Goal: Check status: Check status

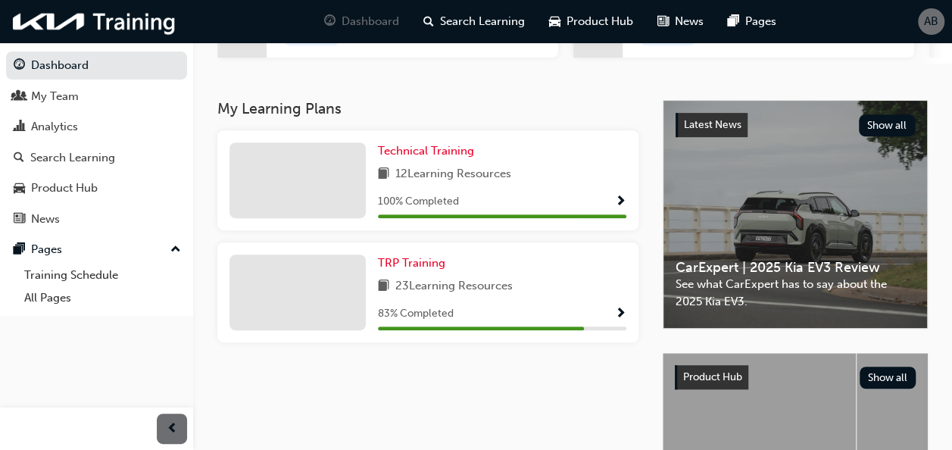
scroll to position [230, 0]
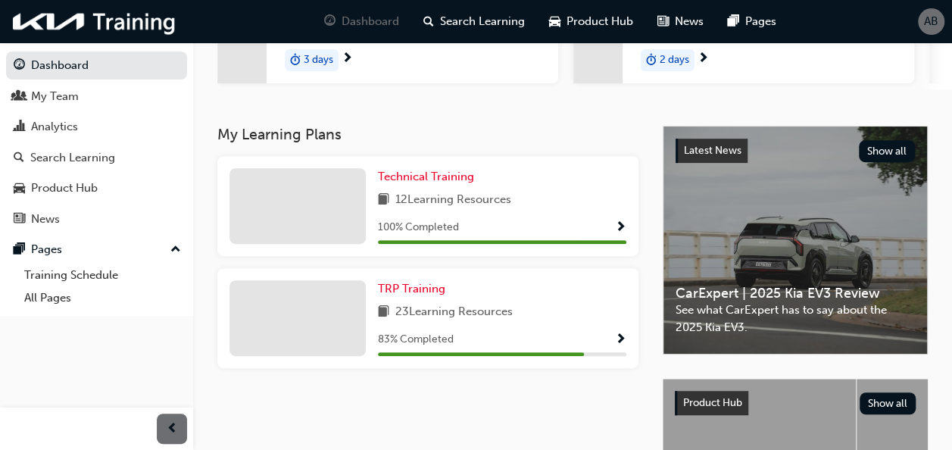
click at [437, 320] on span "23 Learning Resources" at bounding box center [454, 312] width 117 height 19
click at [355, 67] on div "3 days" at bounding box center [413, 60] width 292 height 48
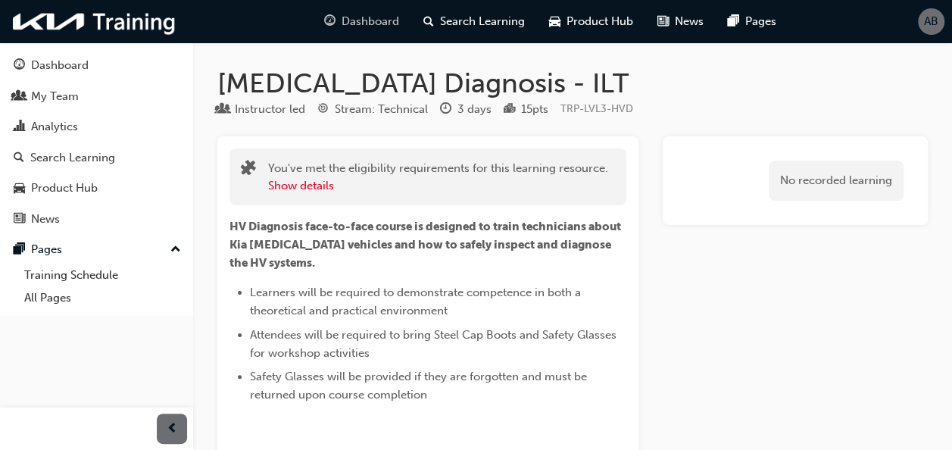
click at [385, 21] on span "Dashboard" at bounding box center [371, 21] width 58 height 17
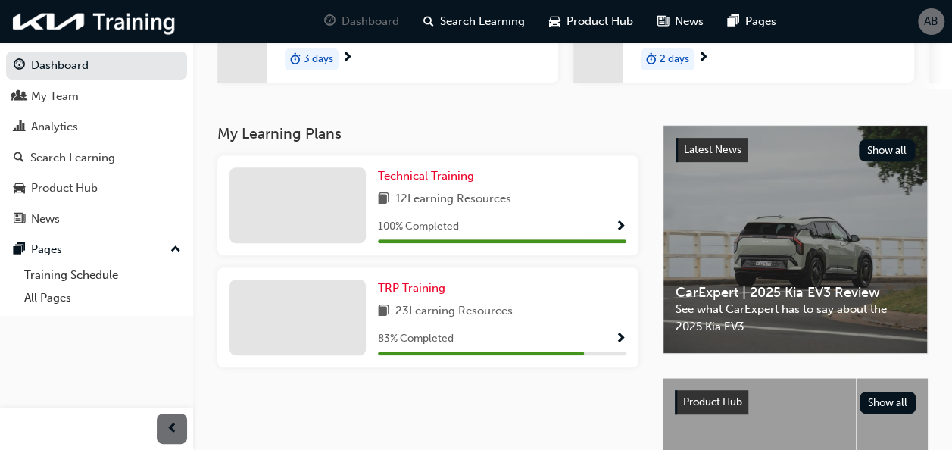
scroll to position [236, 0]
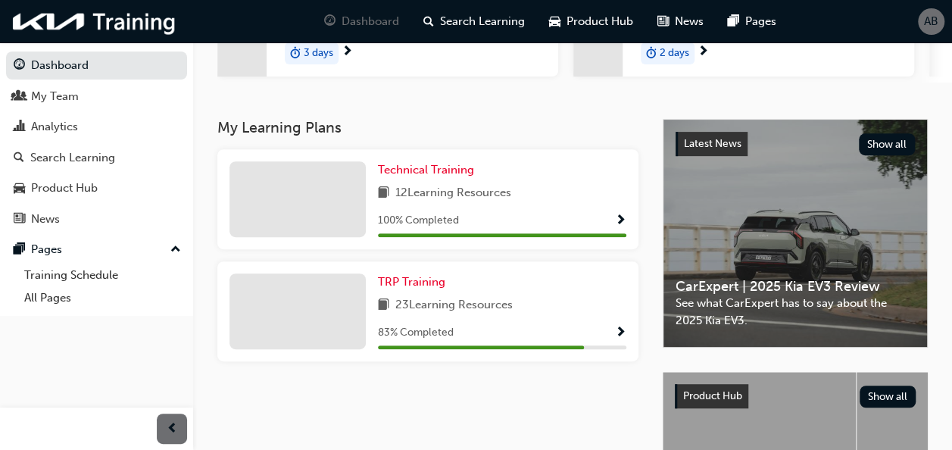
click at [434, 311] on span "23 Learning Resources" at bounding box center [454, 305] width 117 height 19
click at [407, 289] on span "TRP Training" at bounding box center [411, 282] width 67 height 14
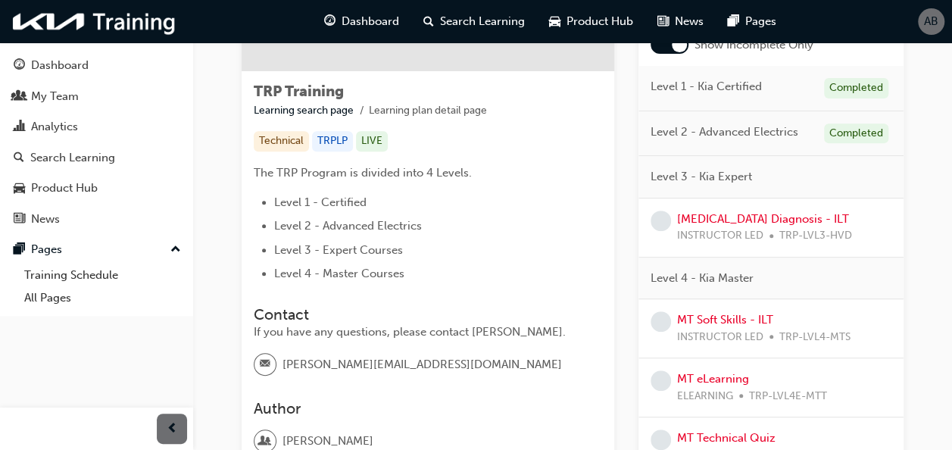
scroll to position [201, 0]
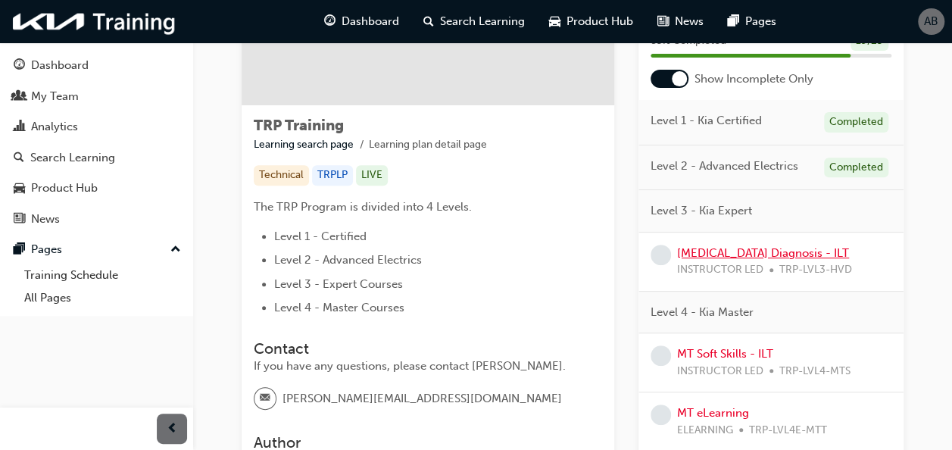
click at [746, 250] on link "[MEDICAL_DATA] Diagnosis - ILT" at bounding box center [763, 253] width 172 height 14
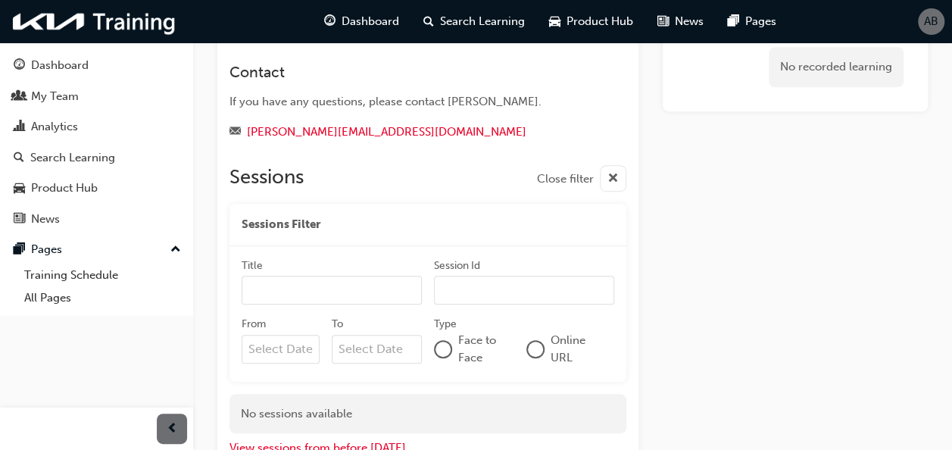
scroll to position [493, 0]
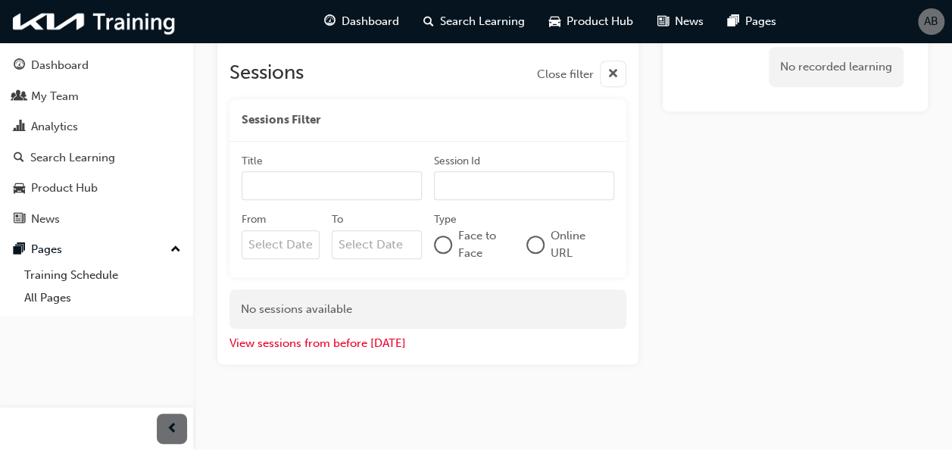
click at [364, 36] on div "Dashboard Search Learning Product Hub News Pages" at bounding box center [550, 21] width 489 height 43
click at [353, 18] on span "Dashboard" at bounding box center [371, 21] width 58 height 17
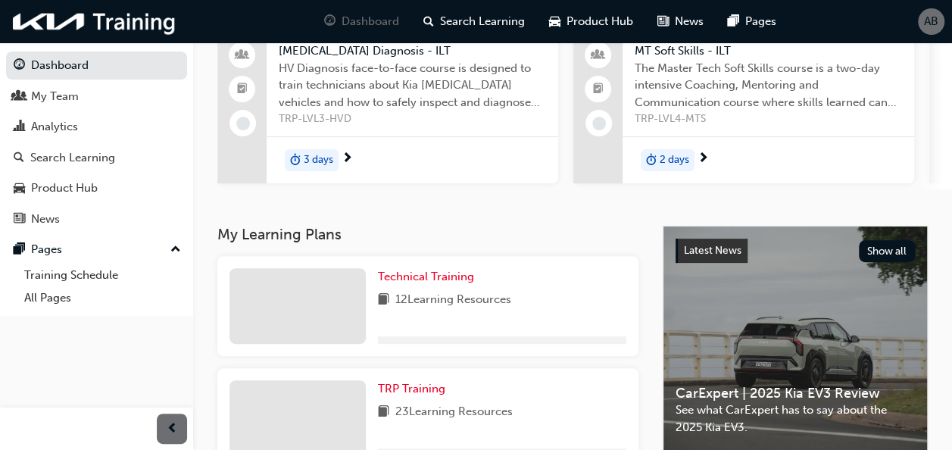
scroll to position [424, 0]
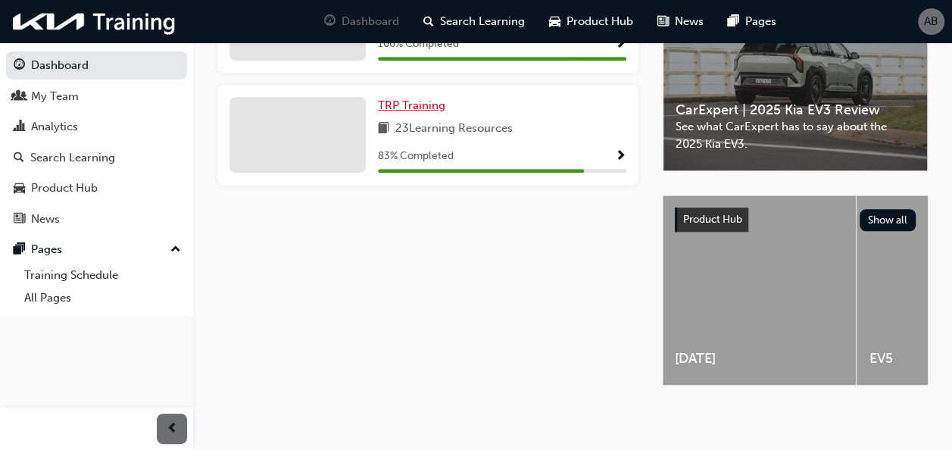
click at [382, 102] on span "TRP Training" at bounding box center [411, 106] width 67 height 14
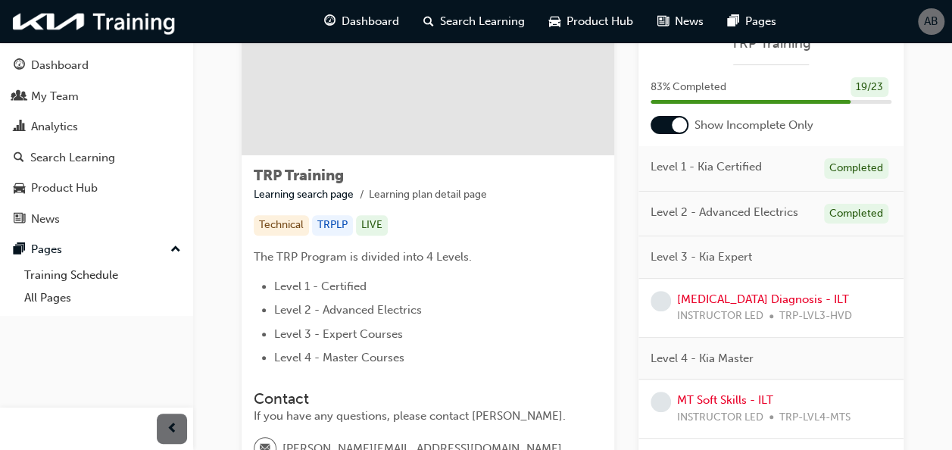
scroll to position [304, 0]
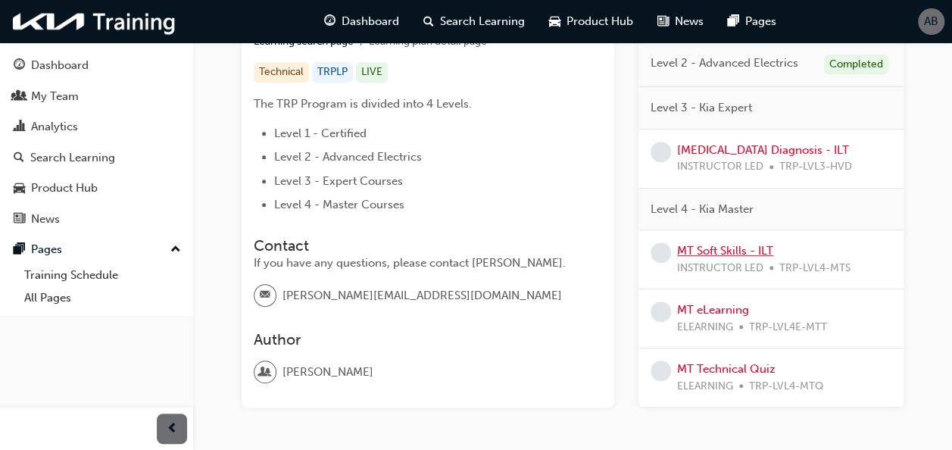
click at [712, 245] on link "MT Soft Skills - ILT" at bounding box center [725, 251] width 96 height 14
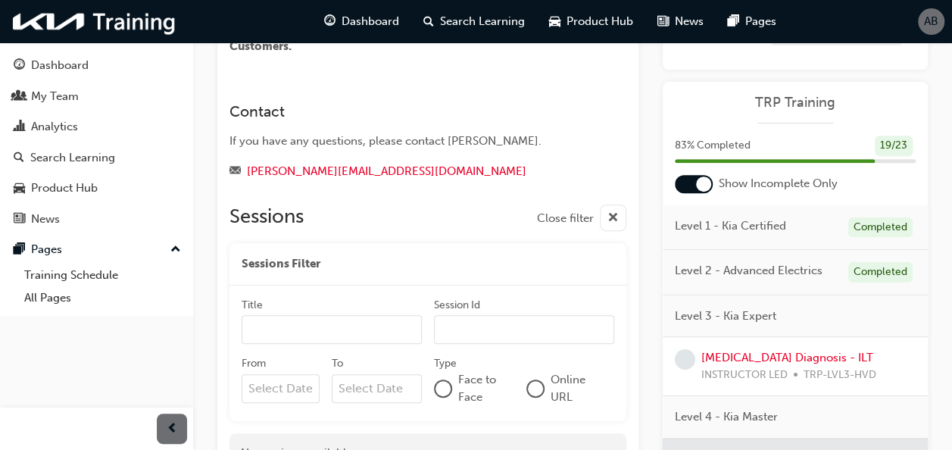
scroll to position [267, 0]
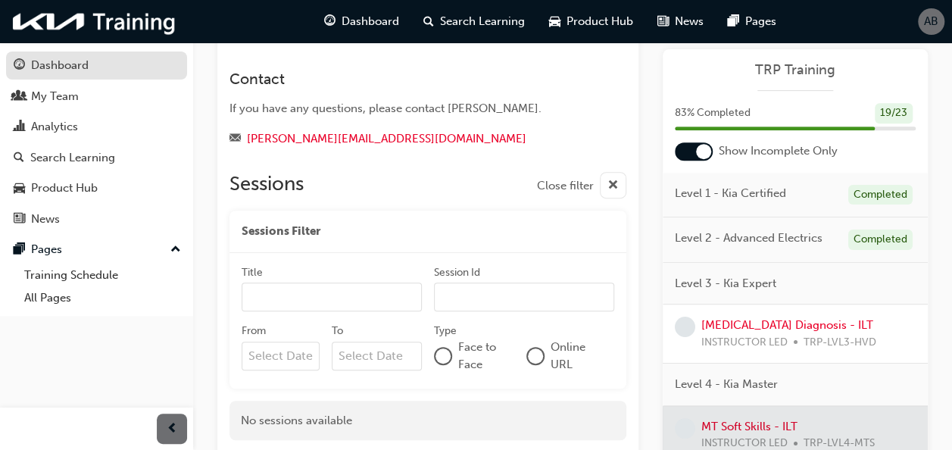
click at [67, 64] on div "Dashboard" at bounding box center [60, 65] width 58 height 17
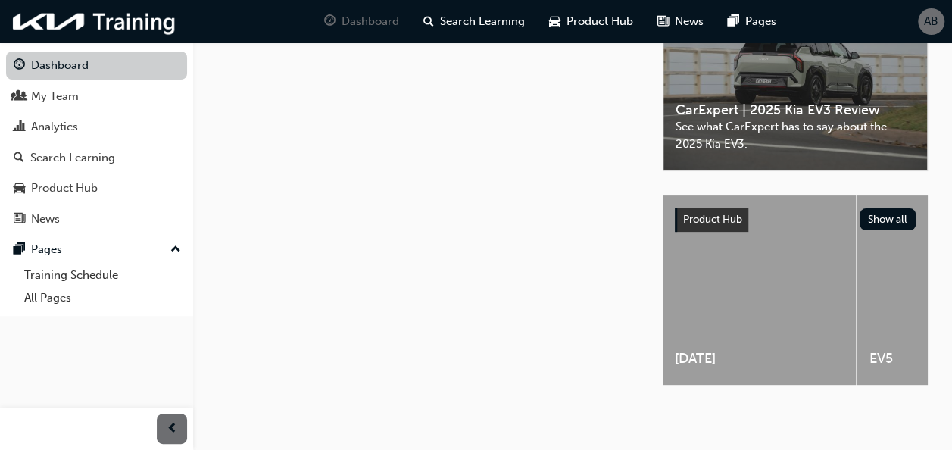
scroll to position [267, 0]
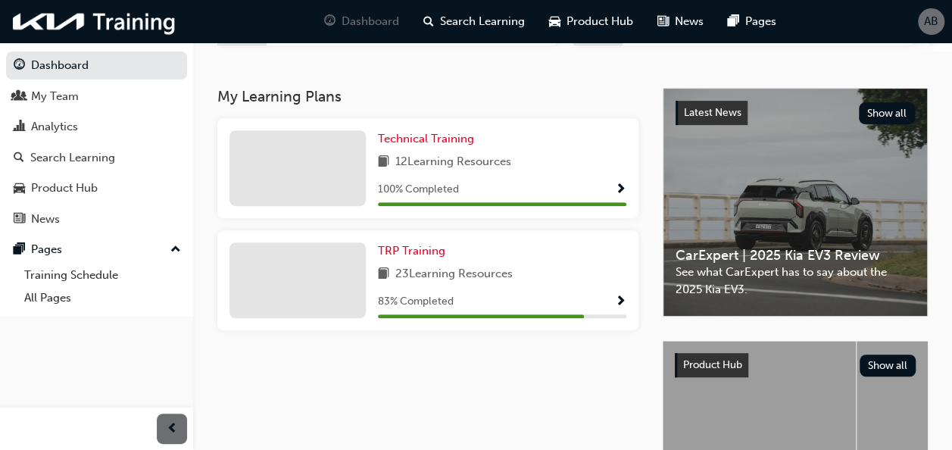
click at [938, 17] on span "AB" at bounding box center [931, 21] width 14 height 17
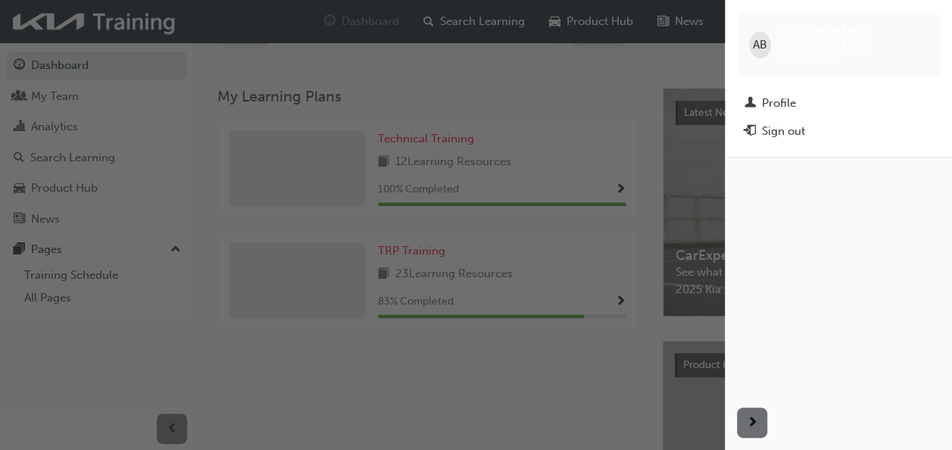
click at [551, 158] on div "button" at bounding box center [362, 225] width 725 height 450
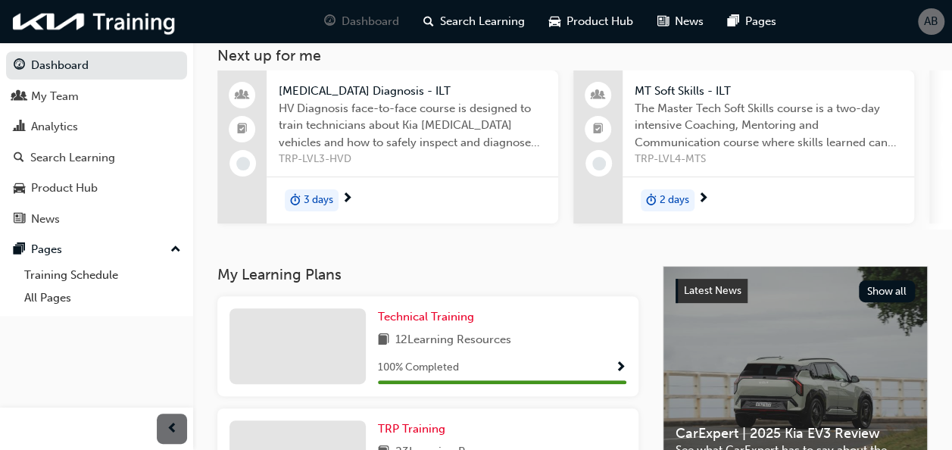
scroll to position [77, 0]
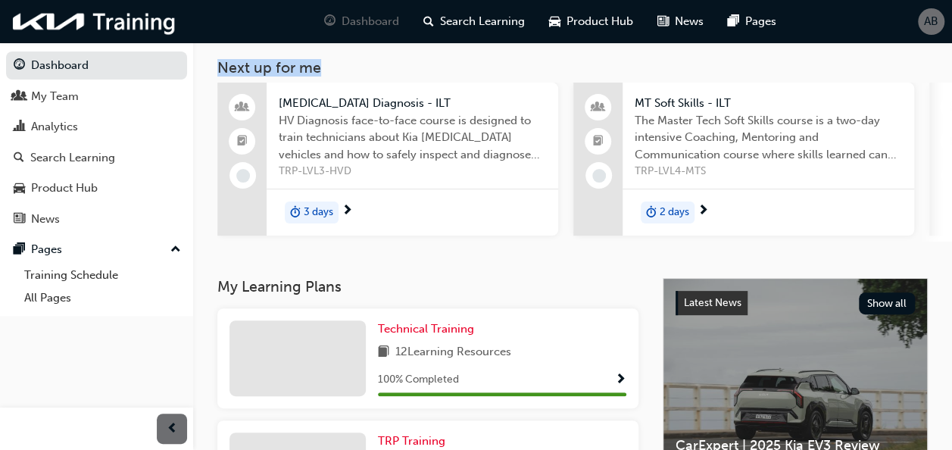
drag, startPoint x: 938, startPoint y: 70, endPoint x: 914, endPoint y: -8, distance: 81.0
click at [914, 0] on html "Your version of Internet Explorer is outdated and not supported. Please upgrade…" at bounding box center [476, 148] width 952 height 450
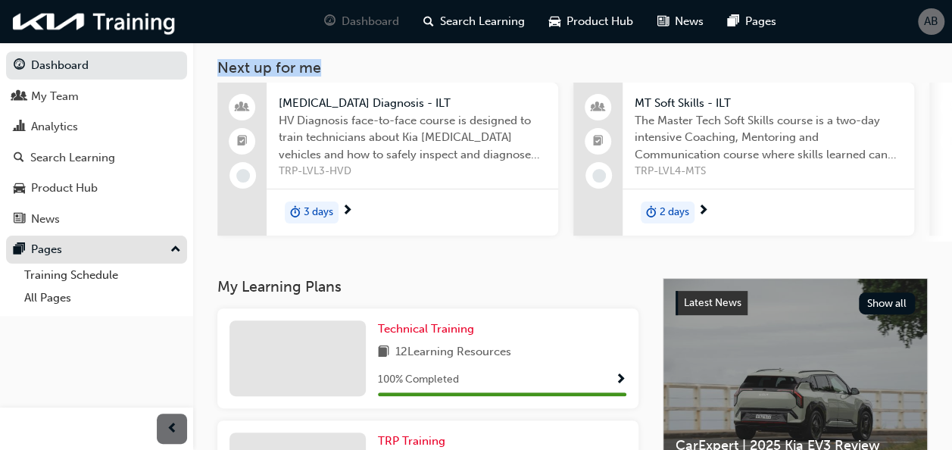
click at [149, 255] on div "Pages" at bounding box center [97, 249] width 166 height 19
click at [92, 242] on div "Pages" at bounding box center [97, 249] width 166 height 19
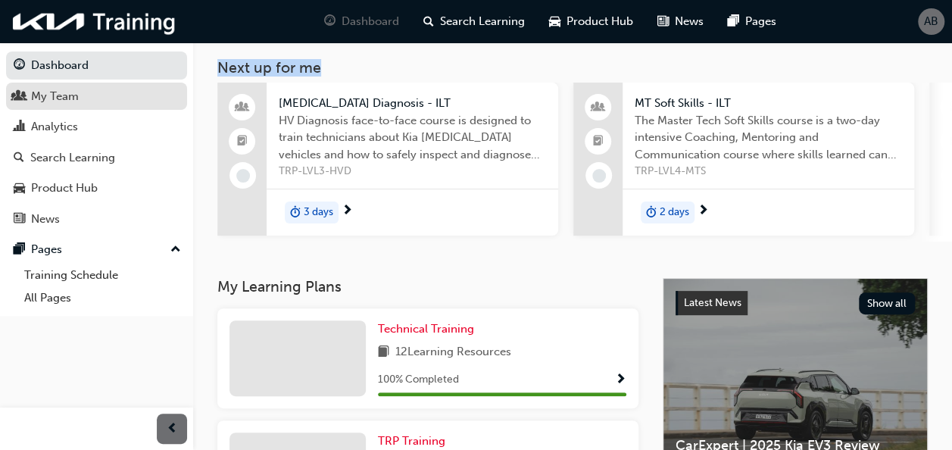
click at [67, 91] on div "My Team" at bounding box center [55, 96] width 48 height 17
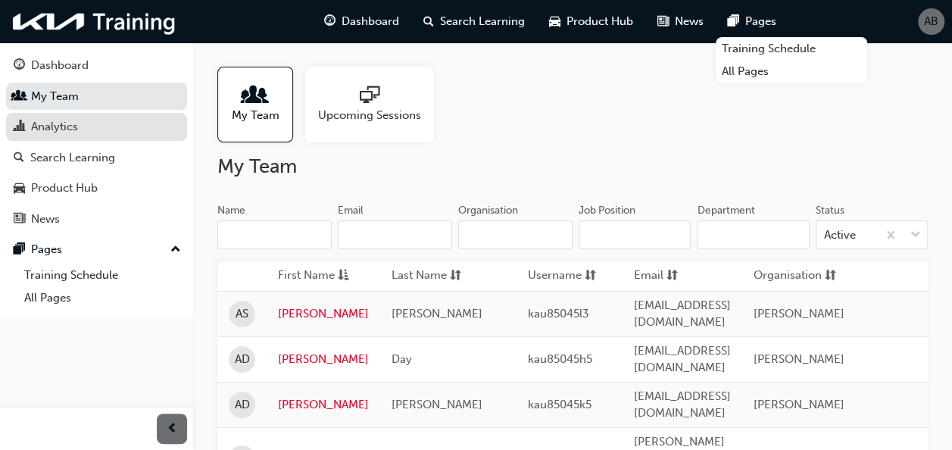
click at [47, 123] on div "Analytics" at bounding box center [54, 126] width 47 height 17
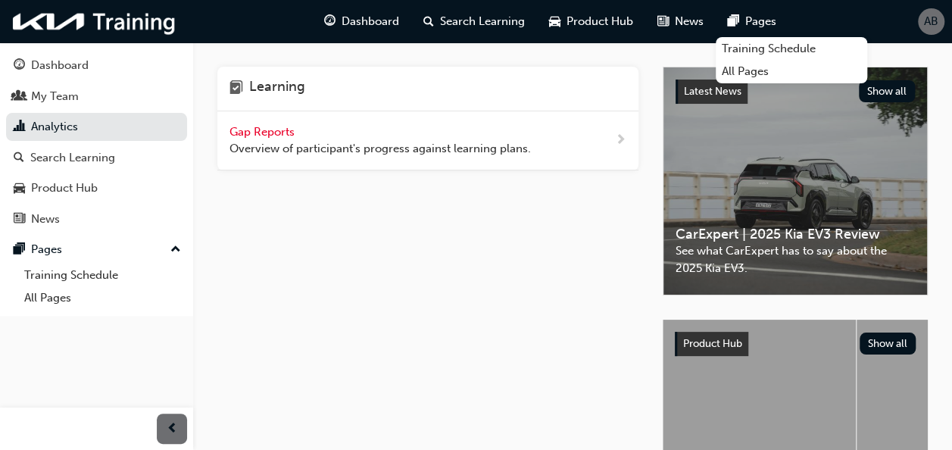
click at [270, 132] on span "Gap Reports" at bounding box center [264, 132] width 68 height 14
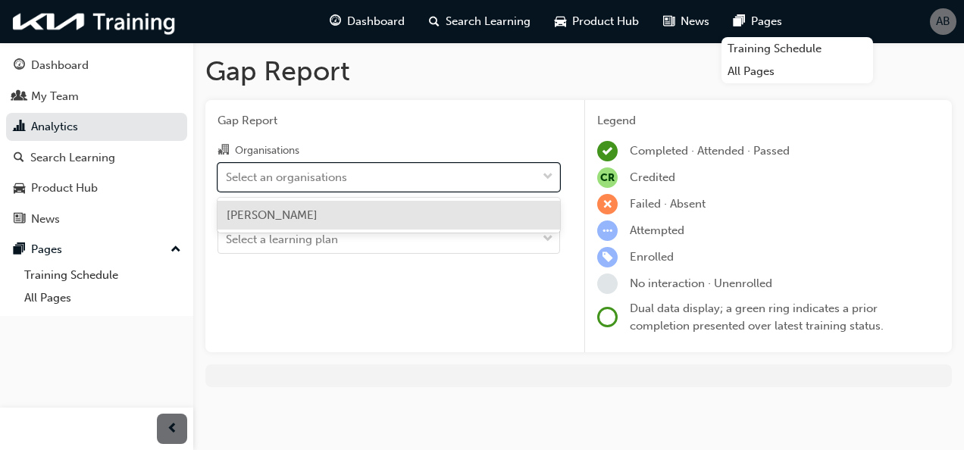
click at [361, 173] on div "Select an organisations" at bounding box center [377, 177] width 318 height 27
click at [227, 173] on input "Organisations option [PERSON_NAME] focused, 1 of 1. 1 result available. Use Up …" at bounding box center [227, 176] width 2 height 13
click at [312, 211] on div "[PERSON_NAME]" at bounding box center [388, 216] width 342 height 30
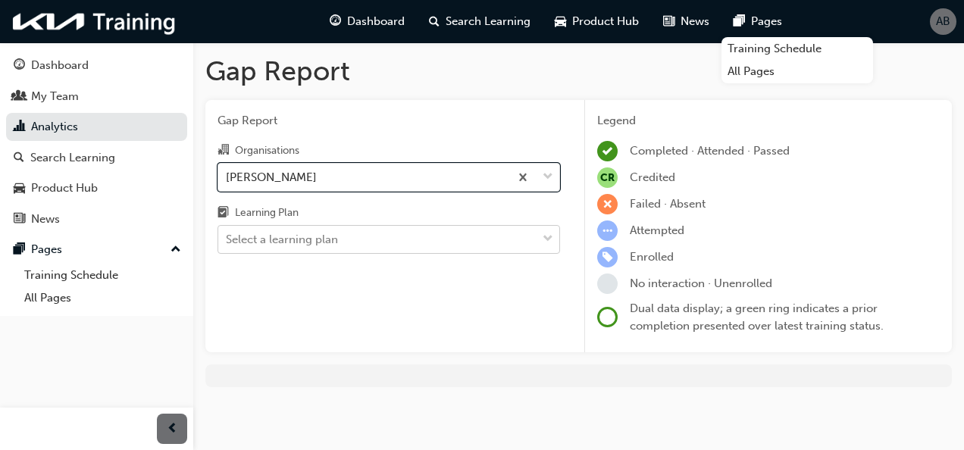
click at [313, 239] on div "Select a learning plan" at bounding box center [282, 239] width 112 height 17
click at [227, 239] on input "Learning Plan Select a learning plan" at bounding box center [227, 239] width 2 height 13
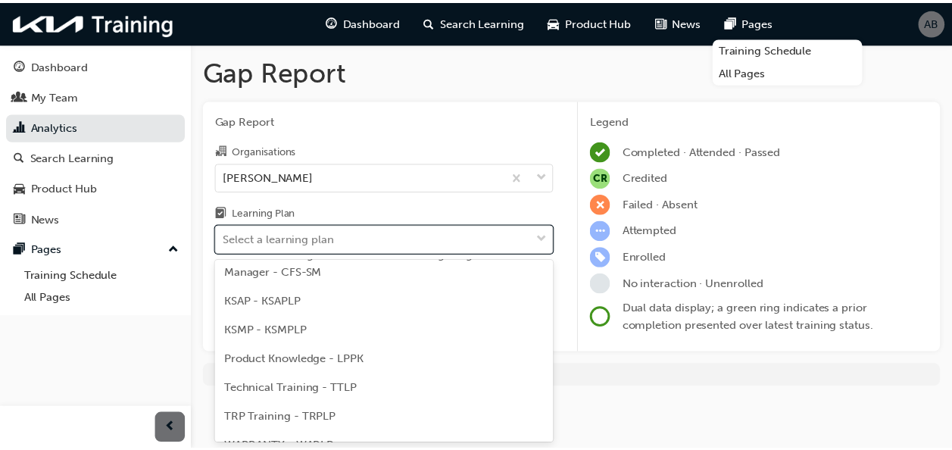
scroll to position [135, 0]
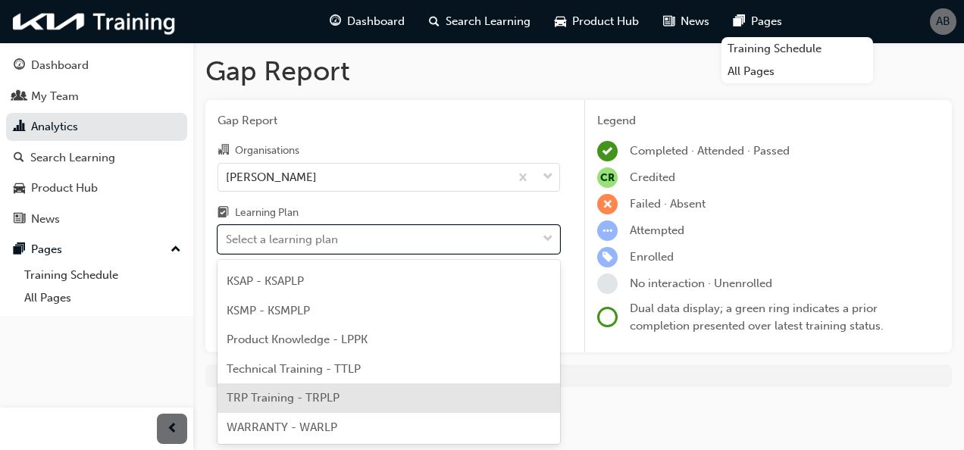
click at [336, 392] on span "TRP Training - TRPLP" at bounding box center [283, 398] width 113 height 14
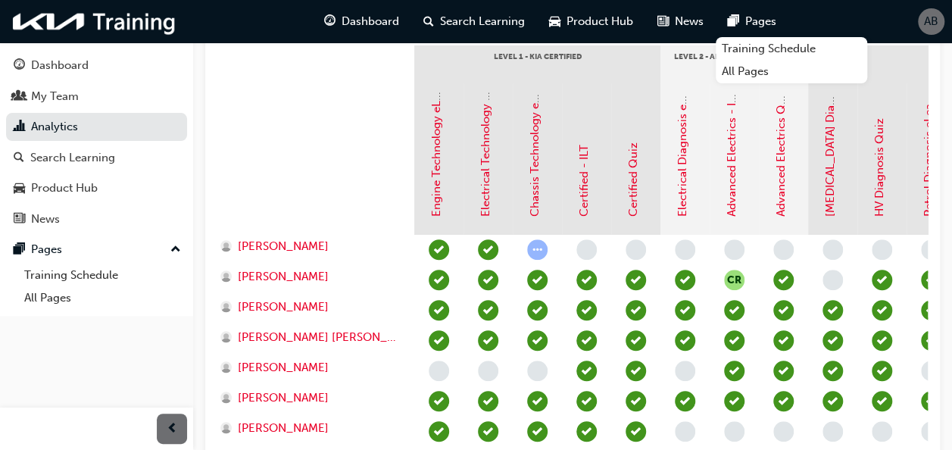
scroll to position [368, 0]
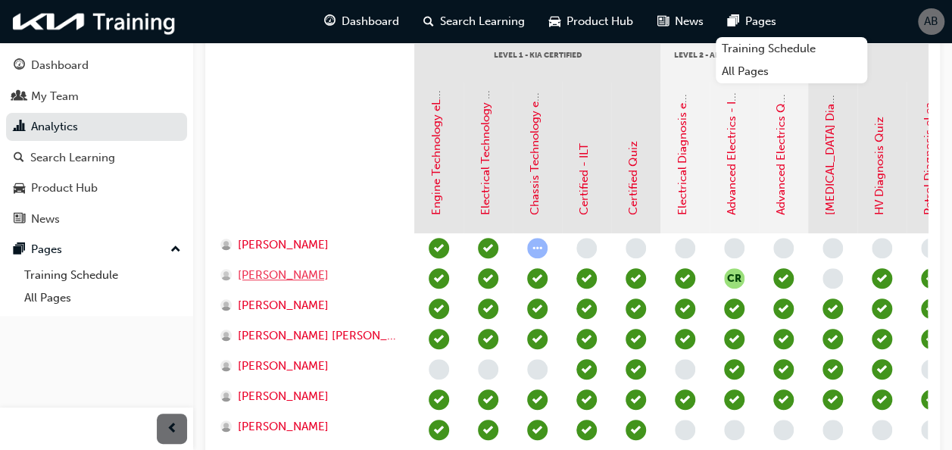
click at [262, 279] on span "[PERSON_NAME]" at bounding box center [283, 275] width 91 height 17
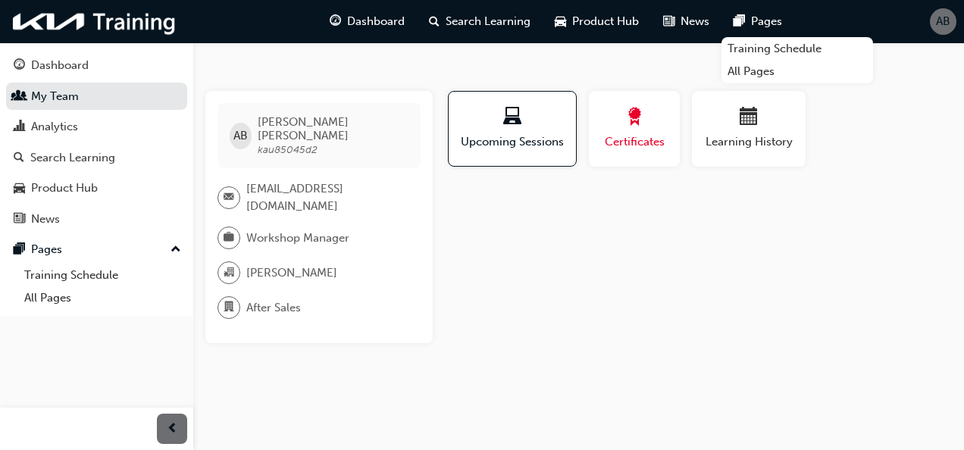
click at [625, 124] on span "award-icon" at bounding box center [634, 118] width 18 height 20
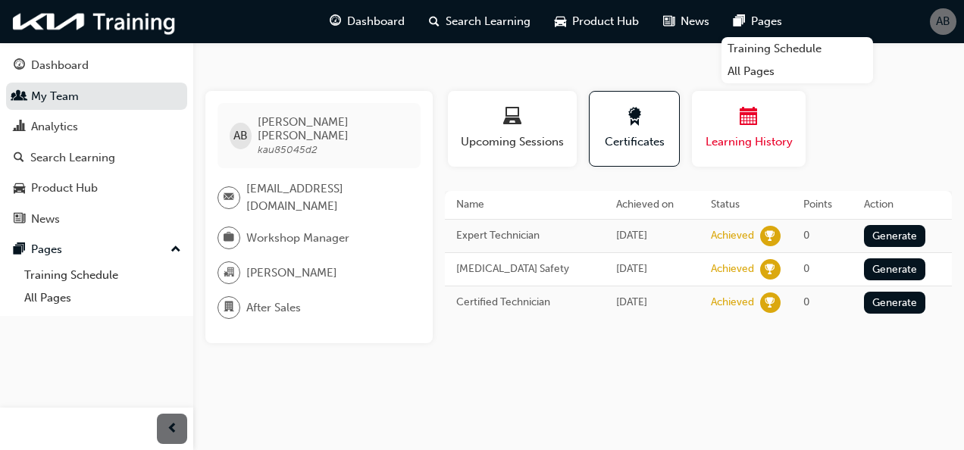
click at [744, 147] on span "Learning History" at bounding box center [748, 141] width 91 height 17
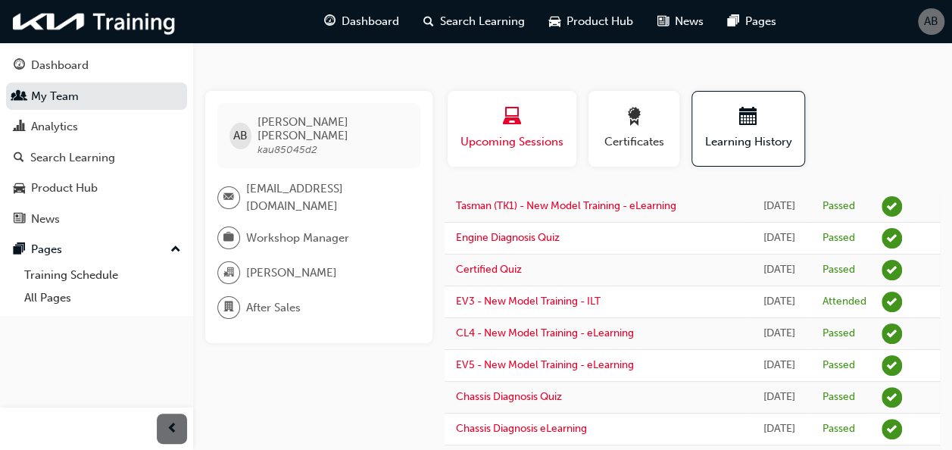
click at [500, 124] on div "button" at bounding box center [512, 119] width 106 height 23
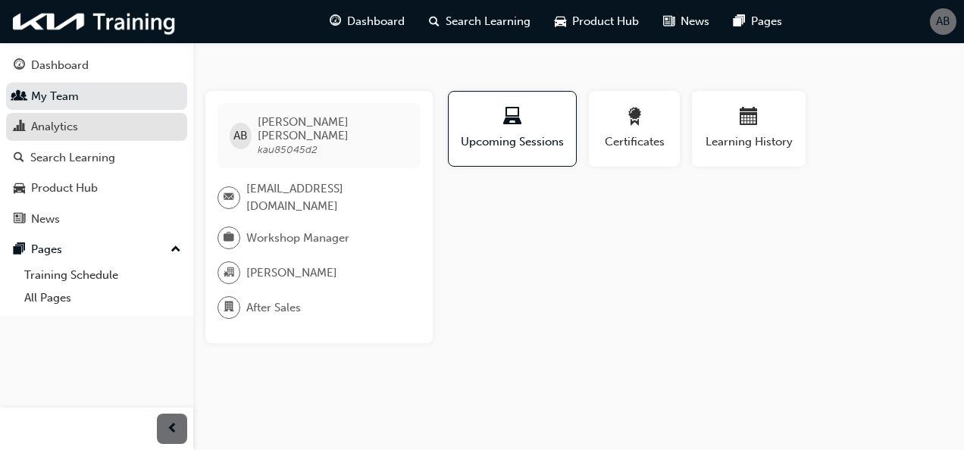
click at [67, 129] on div "Analytics" at bounding box center [54, 126] width 47 height 17
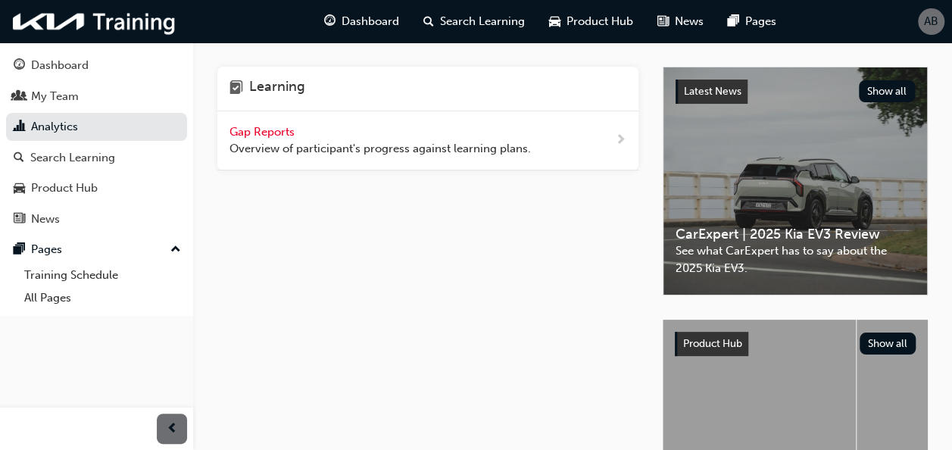
click at [252, 133] on span "Gap Reports" at bounding box center [264, 132] width 68 height 14
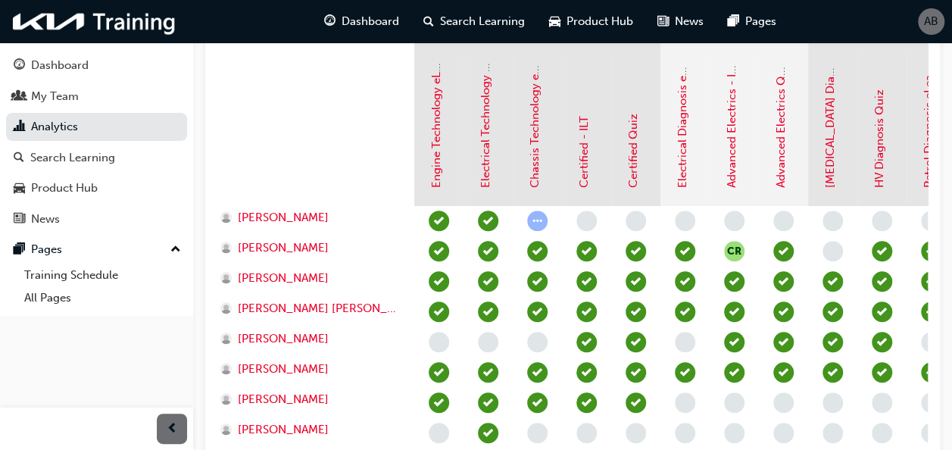
scroll to position [403, 0]
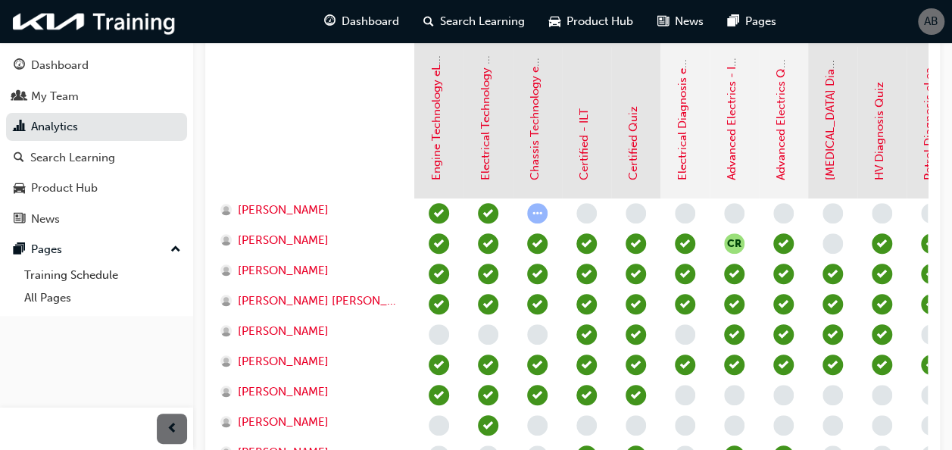
click at [837, 144] on div "[MEDICAL_DATA] Diagnosis - ILT" at bounding box center [830, 117] width 17 height 125
click at [827, 144] on link "[MEDICAL_DATA] Diagnosis - ILT" at bounding box center [831, 94] width 14 height 172
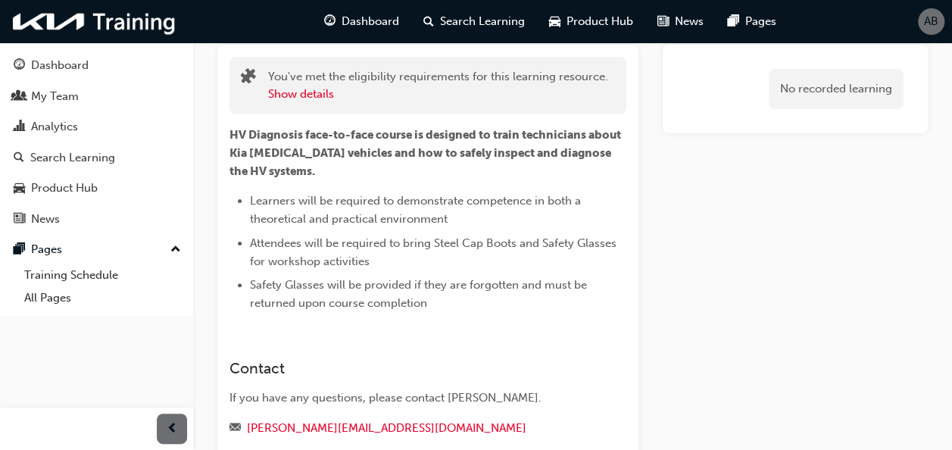
scroll to position [89, 0]
